Goal: Task Accomplishment & Management: Complete application form

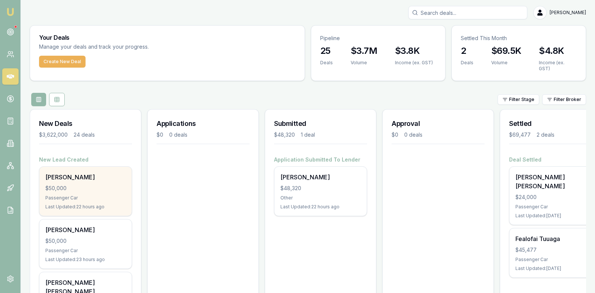
click at [65, 185] on div "$50,000" at bounding box center [85, 188] width 80 height 7
click at [99, 185] on div "$50,000" at bounding box center [85, 188] width 80 height 7
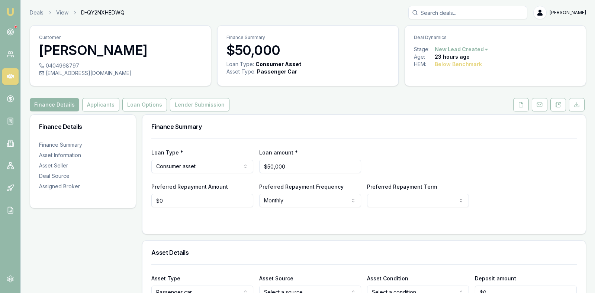
click at [487, 152] on div "Loan Type * Consumer asset Consumer loan Consumer asset Commercial loan Commerc…" at bounding box center [363, 160] width 425 height 25
click at [91, 103] on button "Applicants" at bounding box center [100, 104] width 37 height 13
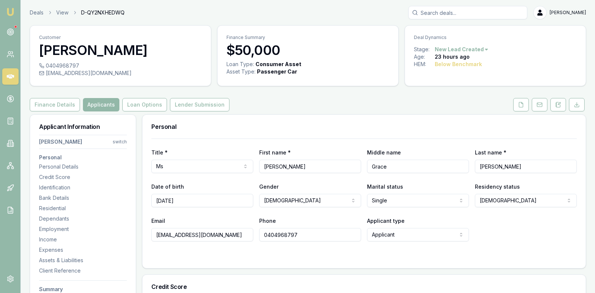
click at [511, 238] on div "Email [EMAIL_ADDRESS][DOMAIN_NAME] Phone [PHONE_NUMBER] Applicant type Applican…" at bounding box center [363, 228] width 425 height 25
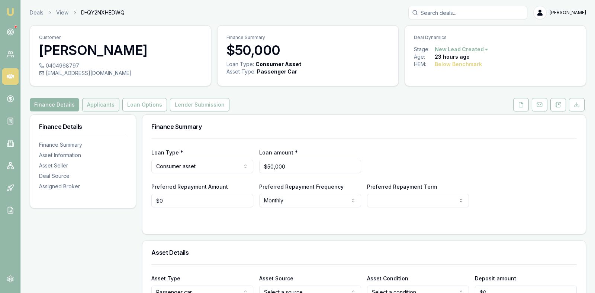
click at [103, 101] on button "Applicants" at bounding box center [100, 104] width 37 height 13
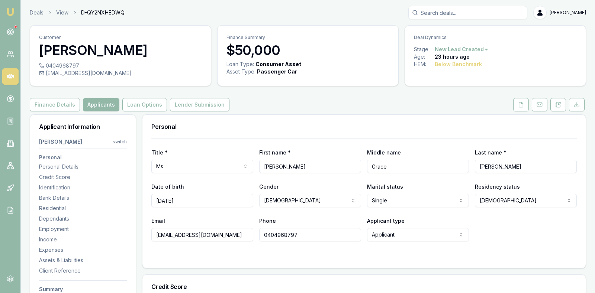
click at [502, 227] on div "Email [EMAIL_ADDRESS][DOMAIN_NAME] Phone [PHONE_NUMBER] Applicant type Applican…" at bounding box center [363, 228] width 425 height 25
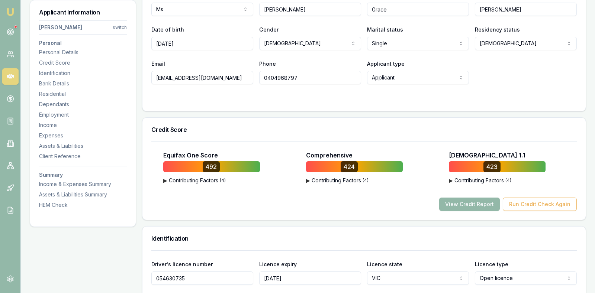
scroll to position [167, 0]
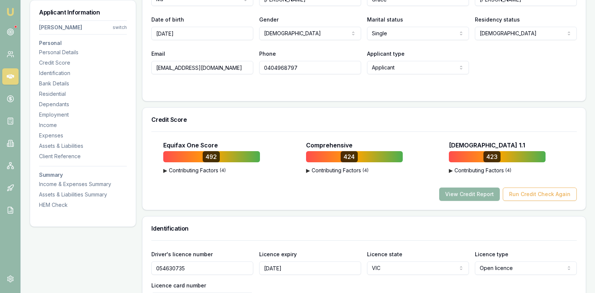
click at [477, 191] on button "View Credit Report" at bounding box center [469, 194] width 61 height 13
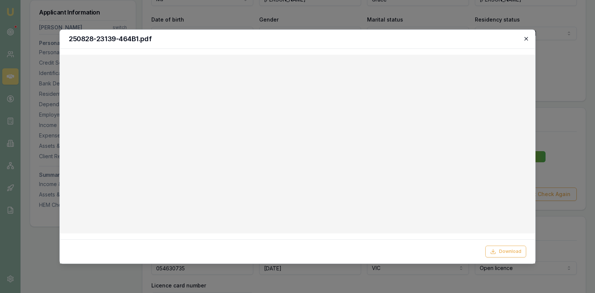
click at [525, 38] on icon "button" at bounding box center [525, 38] width 3 height 3
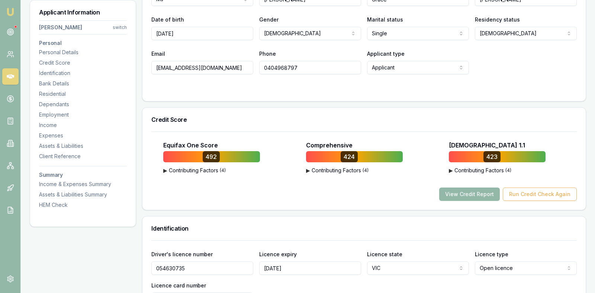
click at [509, 71] on div "Email [EMAIL_ADDRESS][DOMAIN_NAME] Phone [PHONE_NUMBER] Applicant type Applican…" at bounding box center [363, 61] width 425 height 25
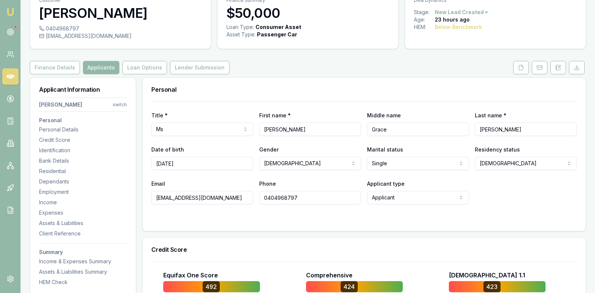
scroll to position [56, 0]
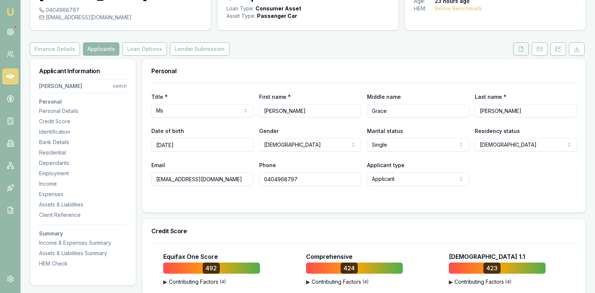
click at [522, 45] on button at bounding box center [521, 48] width 16 height 13
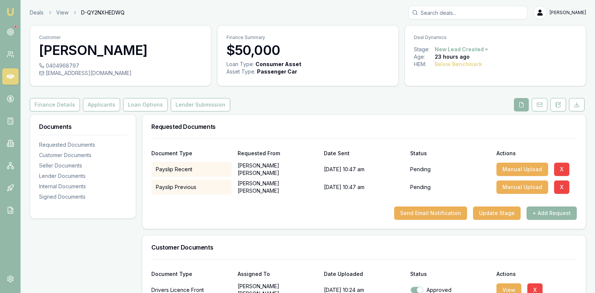
click at [497, 246] on h3 "Customer Documents" at bounding box center [363, 248] width 425 height 6
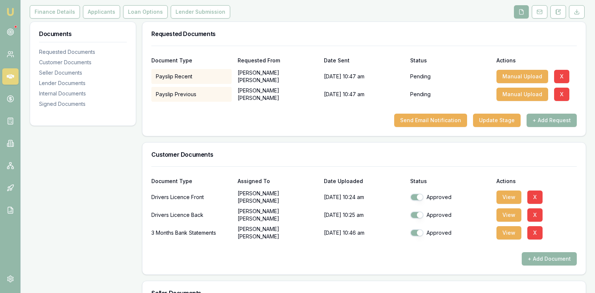
scroll to position [111, 0]
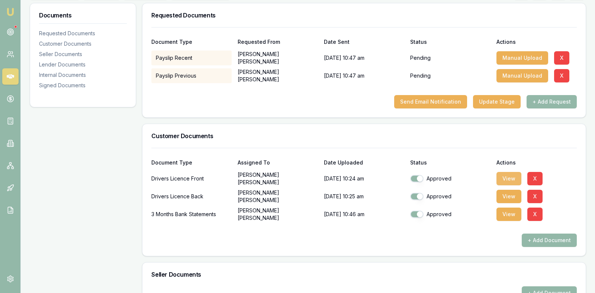
click at [505, 175] on button "View" at bounding box center [508, 178] width 25 height 13
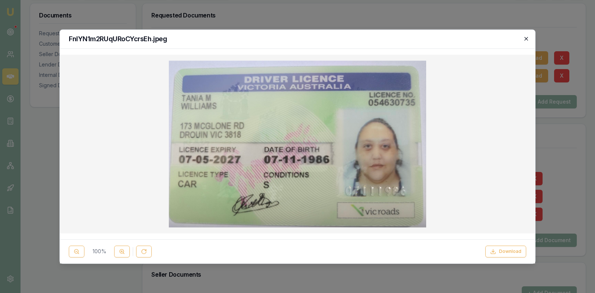
click at [526, 38] on icon "button" at bounding box center [525, 38] width 3 height 3
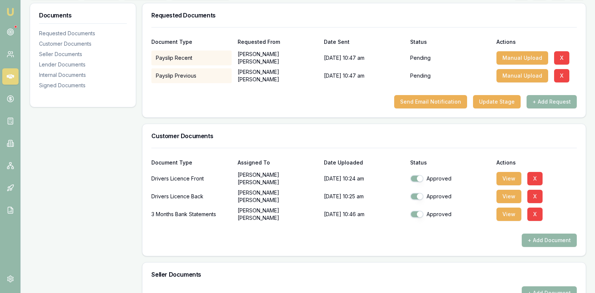
click at [443, 11] on div "Requested Documents" at bounding box center [363, 15] width 443 height 24
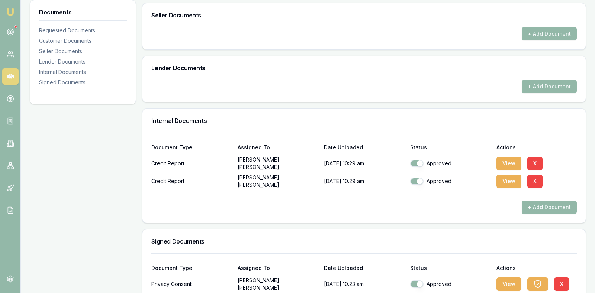
scroll to position [372, 0]
click at [508, 159] on button "View" at bounding box center [508, 162] width 25 height 13
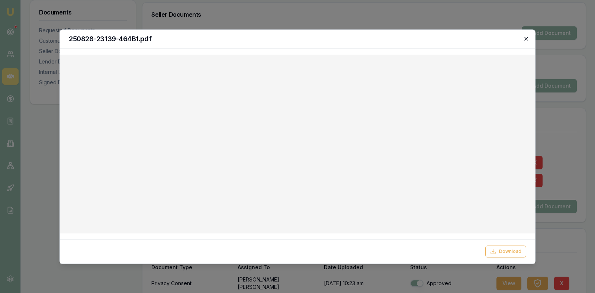
click at [525, 38] on icon "button" at bounding box center [526, 39] width 6 height 6
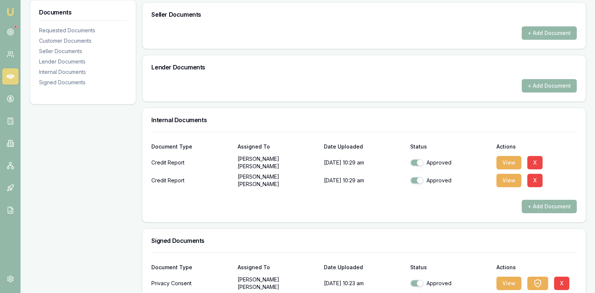
click at [382, 71] on div "Lender Documents" at bounding box center [363, 67] width 443 height 24
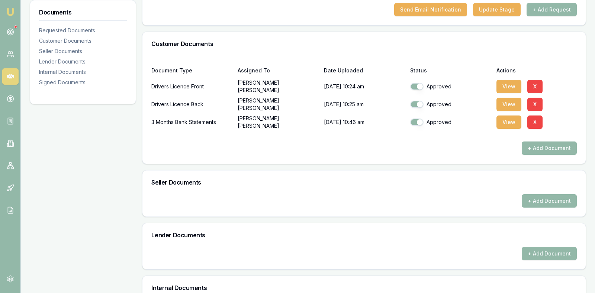
scroll to position [203, 0]
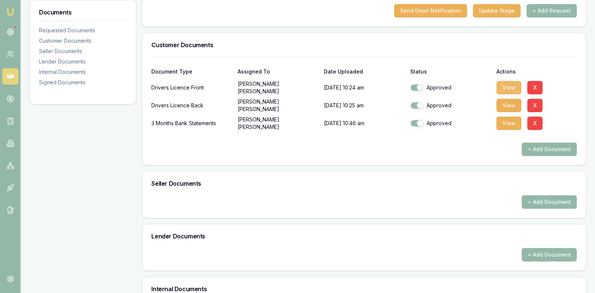
click at [508, 85] on button "View" at bounding box center [508, 87] width 25 height 13
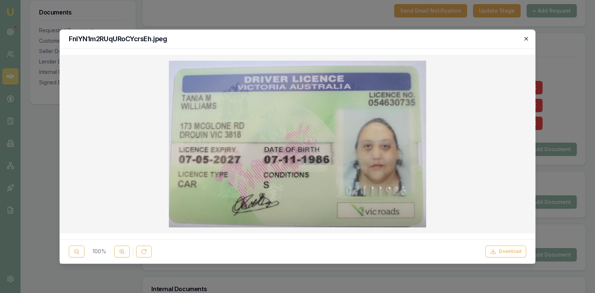
click at [526, 39] on icon "button" at bounding box center [526, 39] width 6 height 6
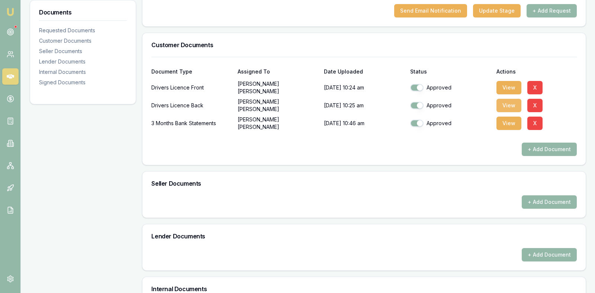
click at [505, 102] on button "View" at bounding box center [508, 105] width 25 height 13
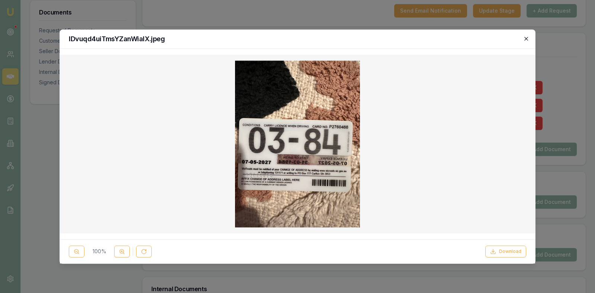
click at [525, 36] on icon "button" at bounding box center [526, 39] width 6 height 6
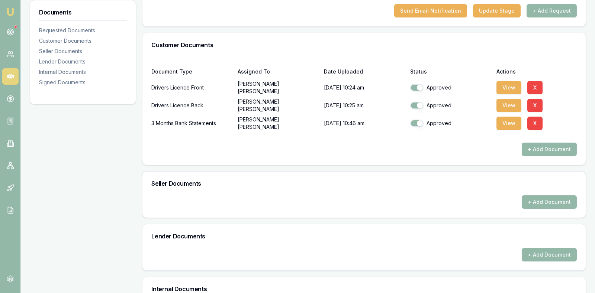
click at [426, 42] on h3 "Customer Documents" at bounding box center [363, 45] width 425 height 6
click at [108, 138] on div "Documents Requested Documents Customer Documents Seller Documents Lender Docume…" at bounding box center [83, 212] width 106 height 601
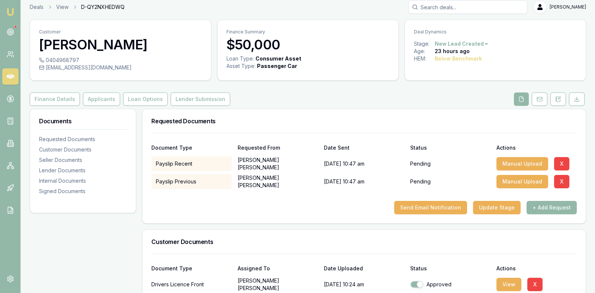
scroll to position [0, 0]
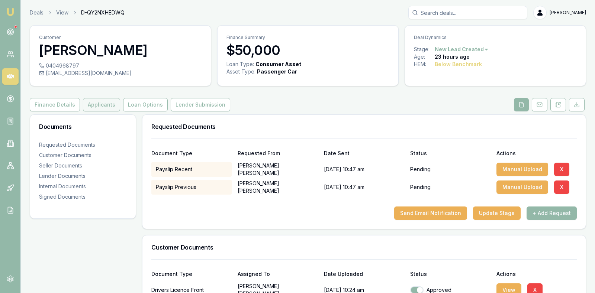
click at [91, 103] on button "Applicants" at bounding box center [101, 104] width 37 height 13
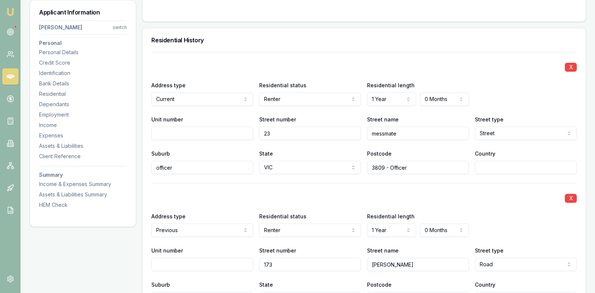
scroll to position [706, 0]
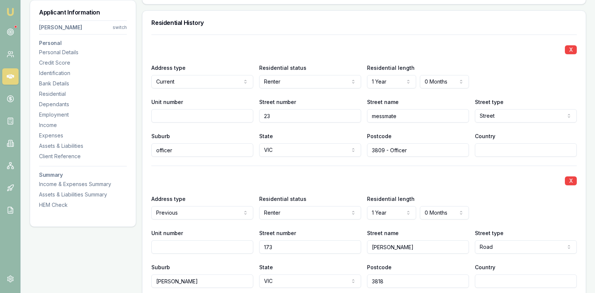
click at [376, 117] on input "messmate" at bounding box center [418, 115] width 102 height 13
type input "Messmate"
click at [159, 150] on input "officer" at bounding box center [202, 149] width 102 height 13
type input "Officer"
click at [334, 180] on div "X" at bounding box center [363, 180] width 425 height 10
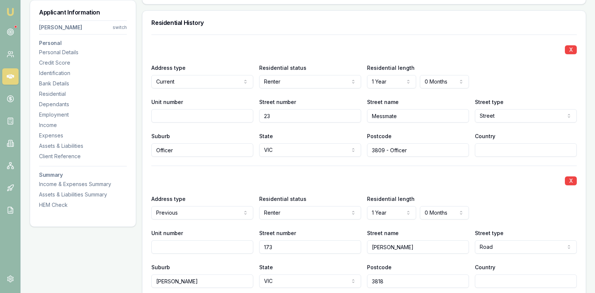
click at [498, 58] on div "X Address type Current Current Previous Residential status Renter Owner with mo…" at bounding box center [363, 96] width 425 height 122
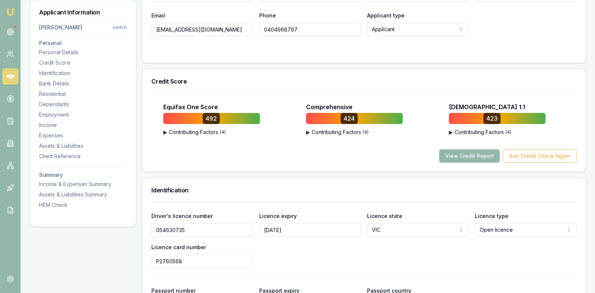
scroll to position [204, 0]
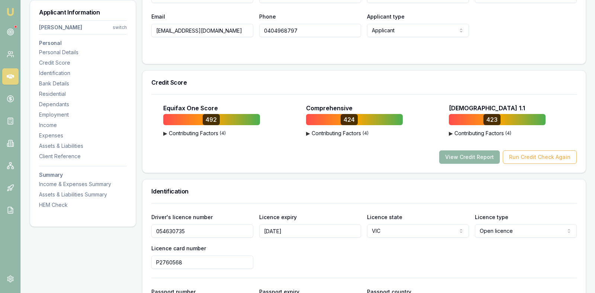
click at [466, 155] on button "View Credit Report" at bounding box center [469, 157] width 61 height 13
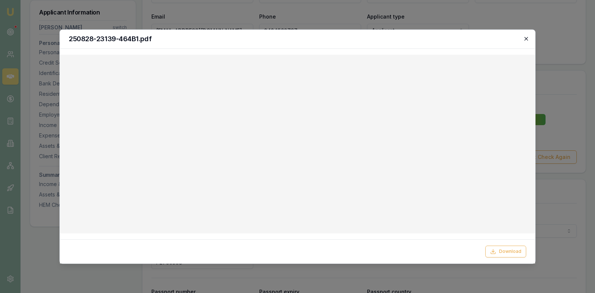
click at [525, 38] on icon "button" at bounding box center [526, 39] width 6 height 6
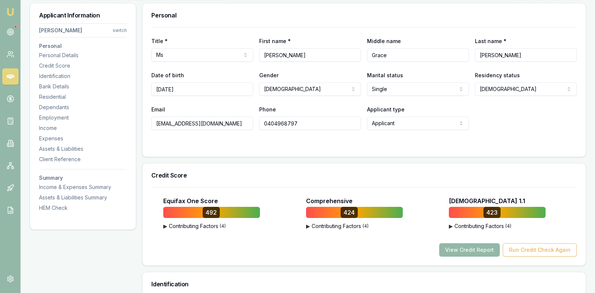
scroll to position [93, 0]
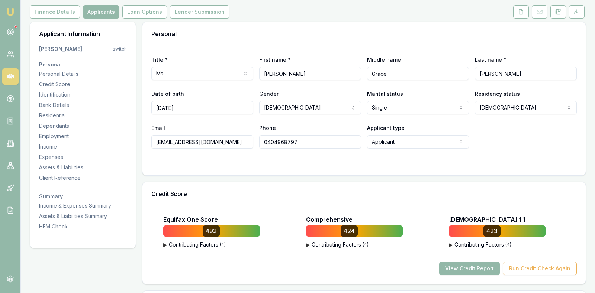
drag, startPoint x: 209, startPoint y: 141, endPoint x: 155, endPoint y: 139, distance: 53.9
click at [155, 139] on input "[EMAIL_ADDRESS][DOMAIN_NAME]" at bounding box center [202, 141] width 102 height 13
click at [517, 144] on div "Email [EMAIL_ADDRESS][DOMAIN_NAME] Phone [PHONE_NUMBER] Applicant type Applican…" at bounding box center [363, 135] width 425 height 25
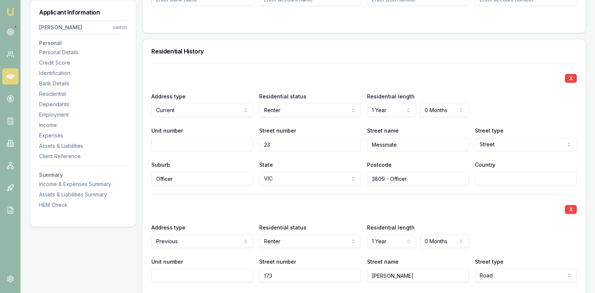
scroll to position [688, 0]
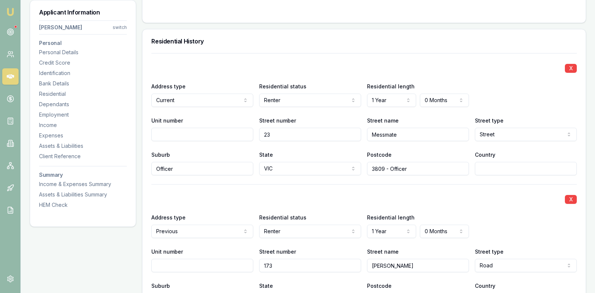
click at [452, 62] on div "X" at bounding box center [363, 67] width 425 height 10
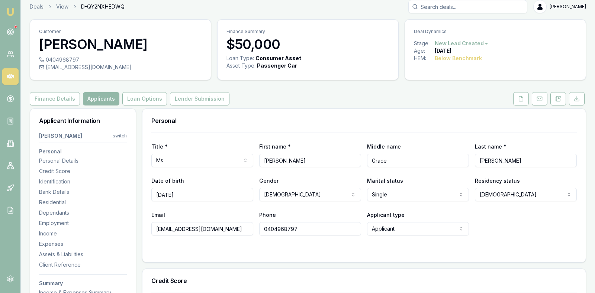
scroll to position [0, 0]
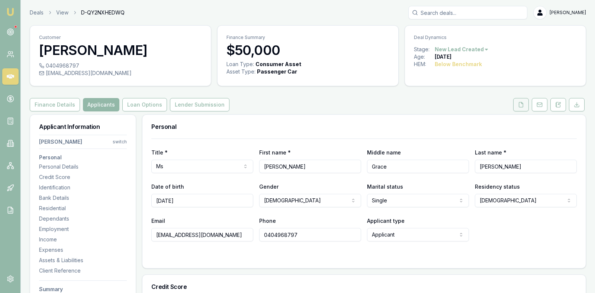
click at [522, 102] on icon at bounding box center [521, 105] width 6 height 6
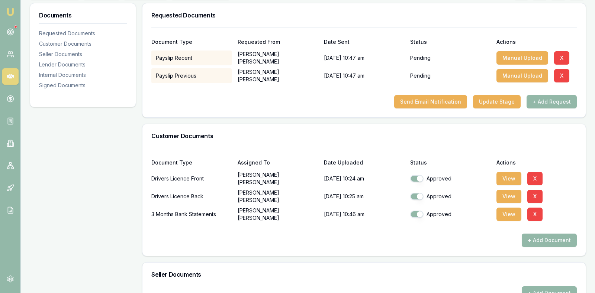
scroll to position [130, 0]
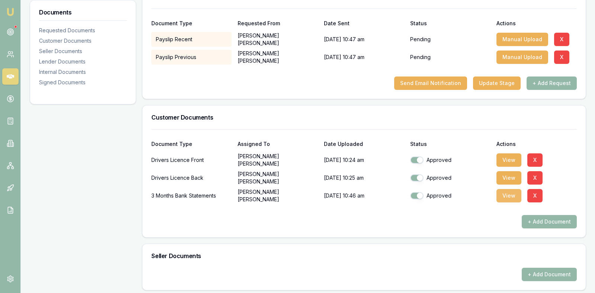
click at [504, 193] on button "View" at bounding box center [508, 195] width 25 height 13
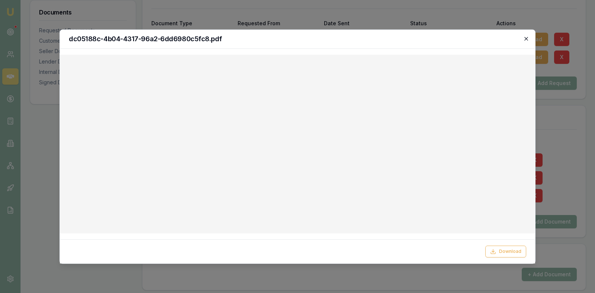
click at [526, 37] on icon "button" at bounding box center [526, 39] width 6 height 6
